Goal: Find specific page/section: Find specific page/section

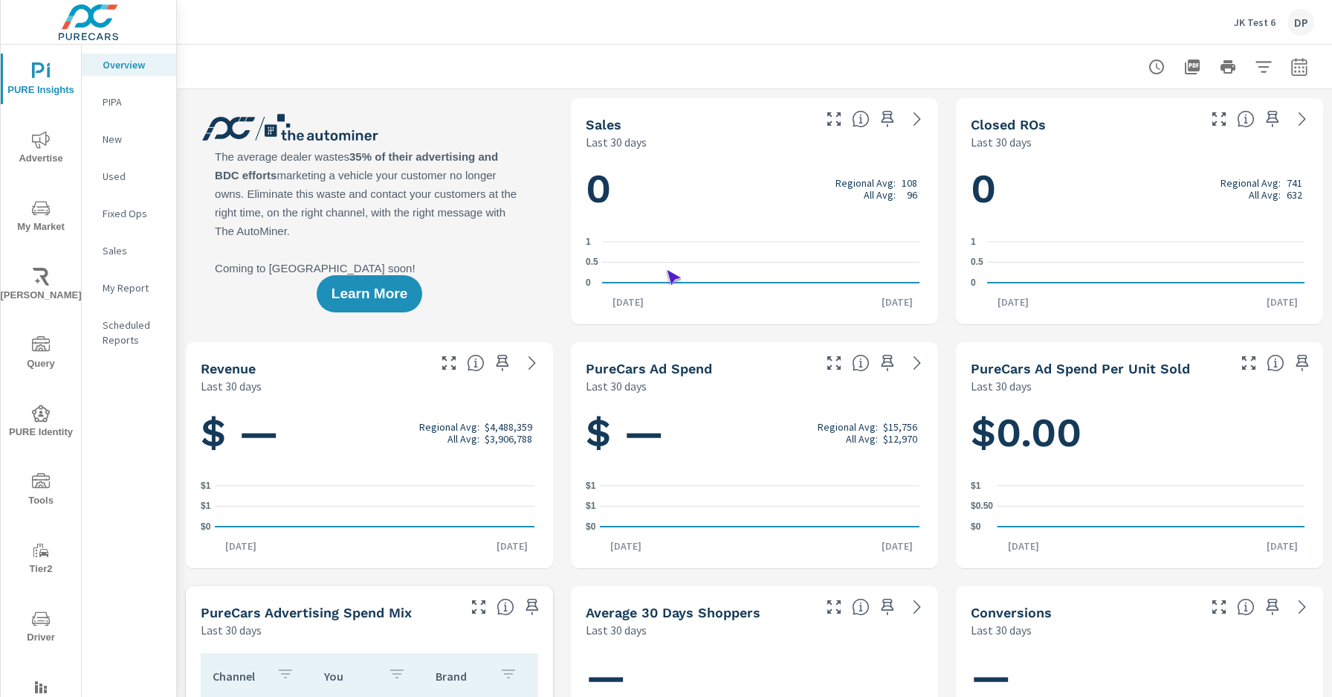
scroll to position [1, 0]
click at [38, 627] on span "Driver" at bounding box center [40, 628] width 71 height 36
